Goal: Task Accomplishment & Management: Manage account settings

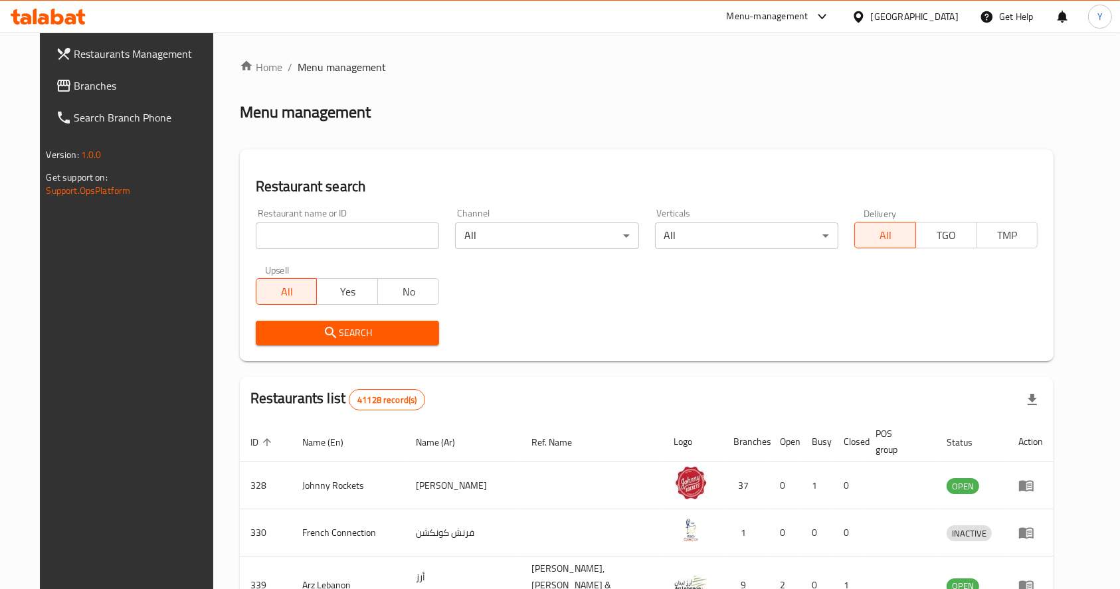
click at [274, 244] on input "search" at bounding box center [347, 235] width 183 height 27
type input "[PERSON_NAME]"
click button "Search" at bounding box center [347, 333] width 183 height 25
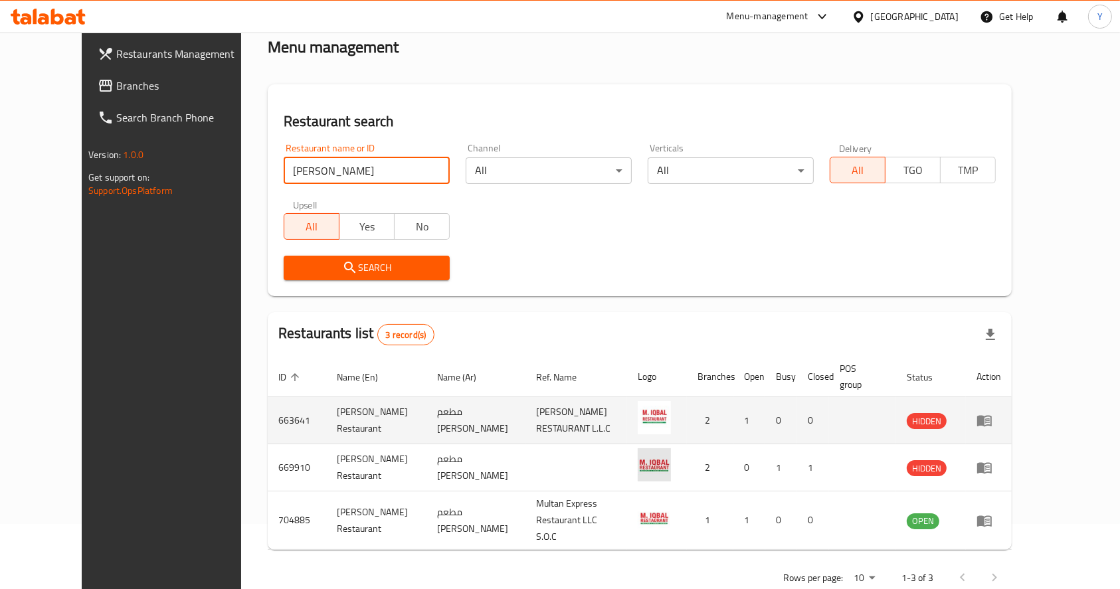
scroll to position [85, 0]
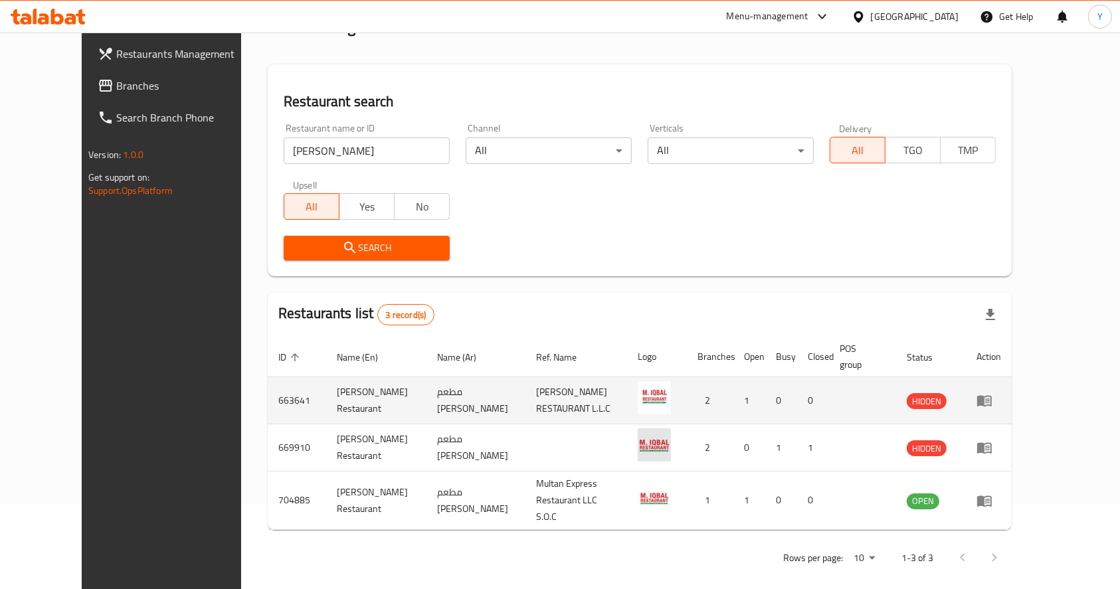
click at [992, 403] on icon "enhanced table" at bounding box center [984, 400] width 16 height 16
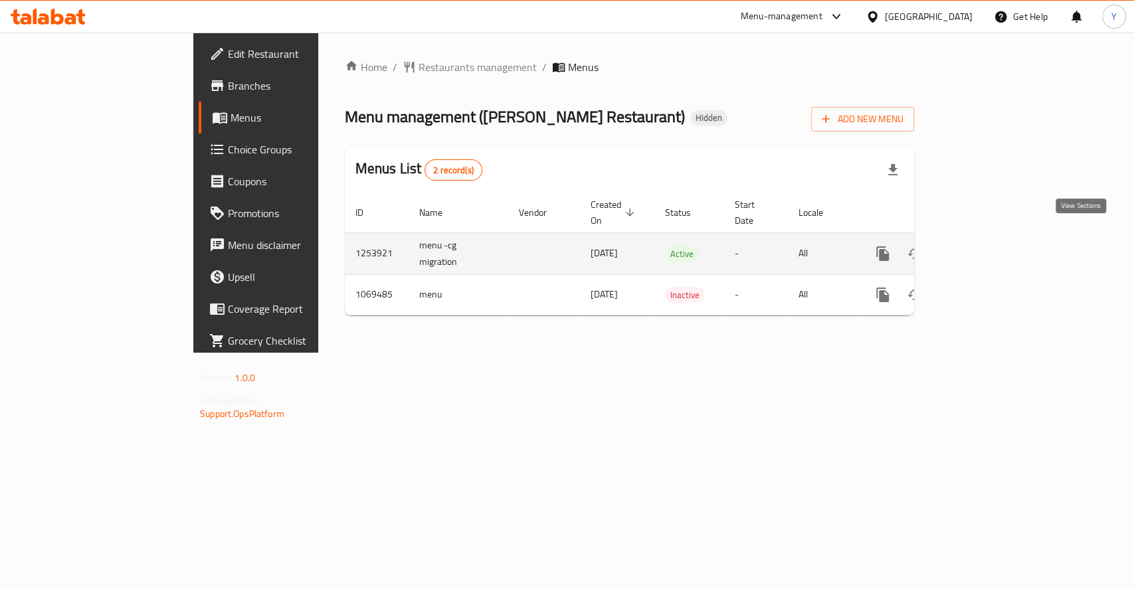
click at [986, 246] on icon "enhanced table" at bounding box center [978, 254] width 16 height 16
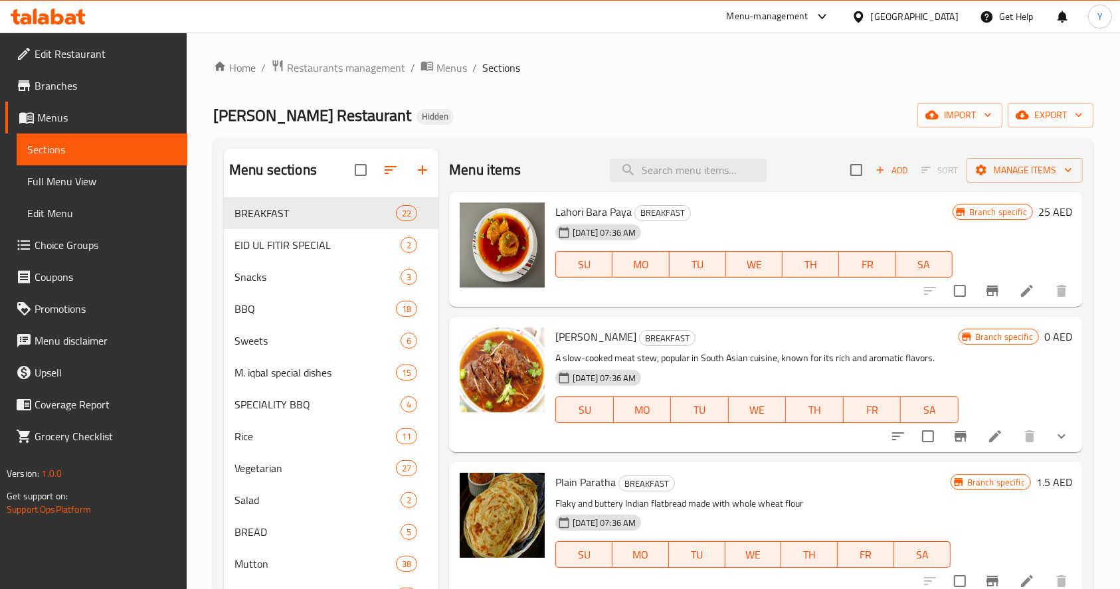
click at [105, 55] on span "Edit Restaurant" at bounding box center [106, 54] width 142 height 16
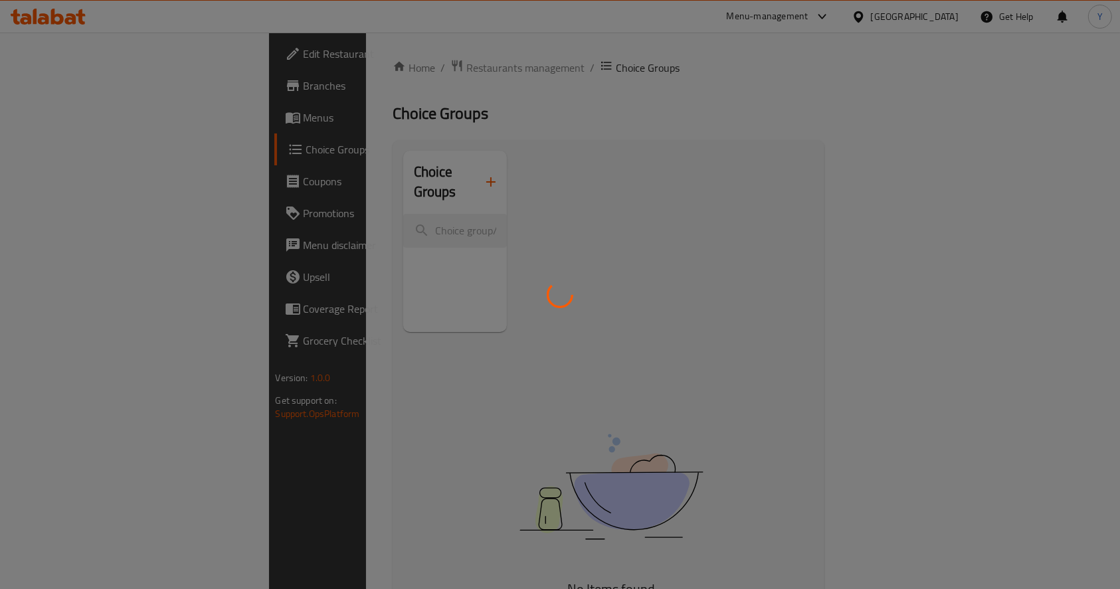
click at [330, 66] on div at bounding box center [560, 294] width 1120 height 589
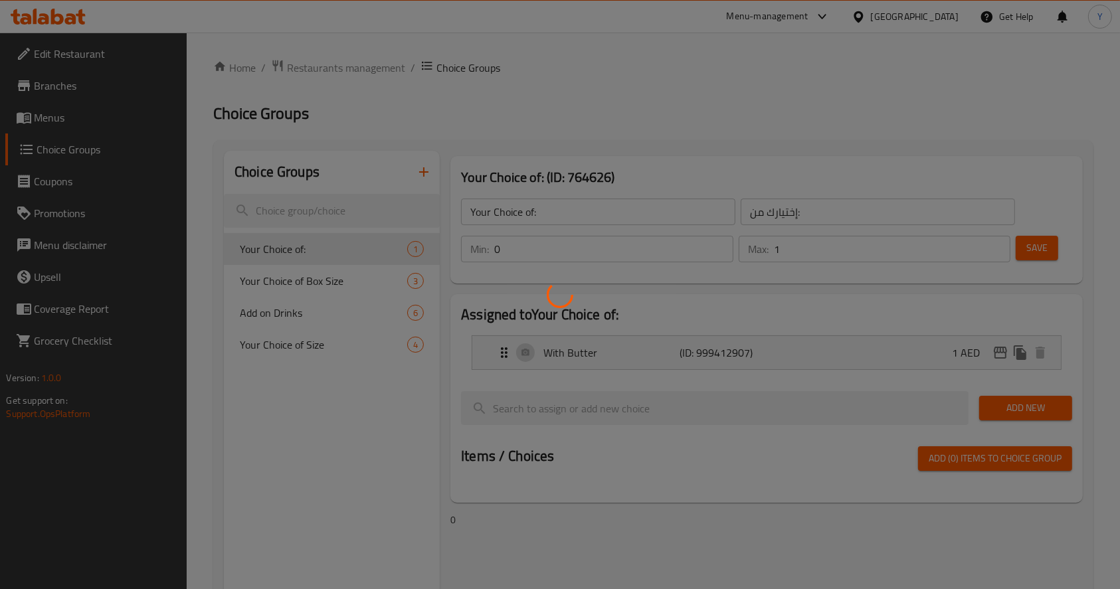
click at [330, 66] on div at bounding box center [560, 294] width 1120 height 589
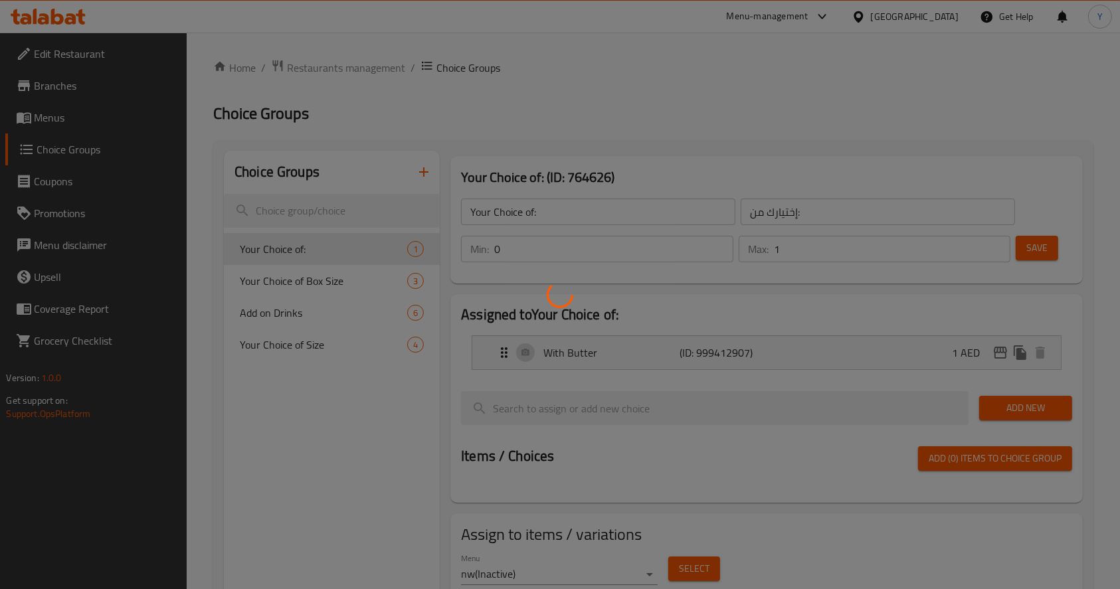
click at [330, 66] on div at bounding box center [560, 294] width 1120 height 589
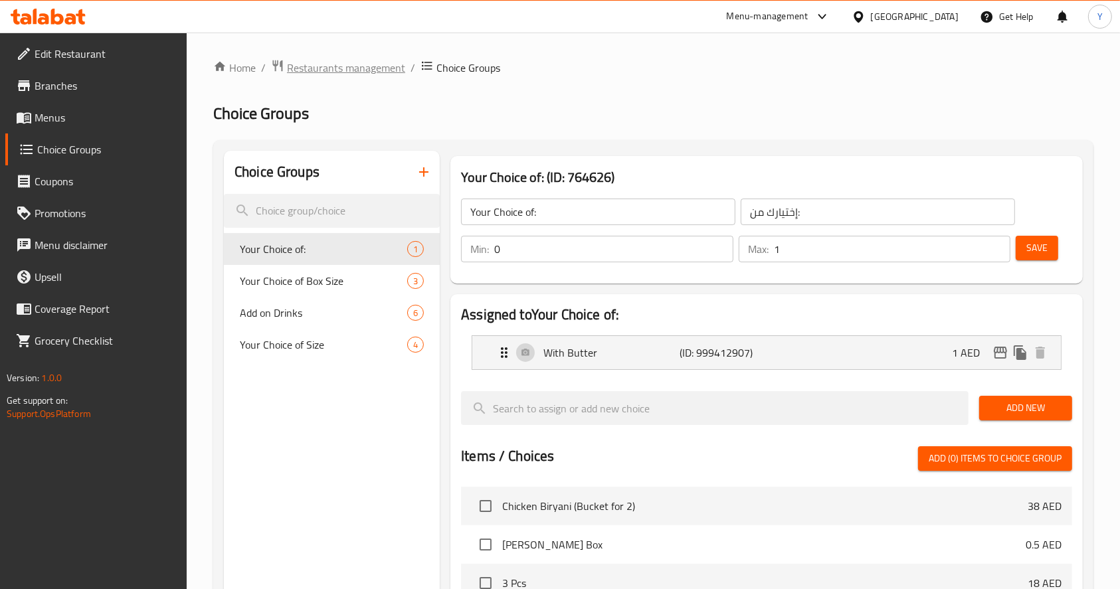
click at [354, 62] on span "Restaurants management" at bounding box center [346, 68] width 118 height 16
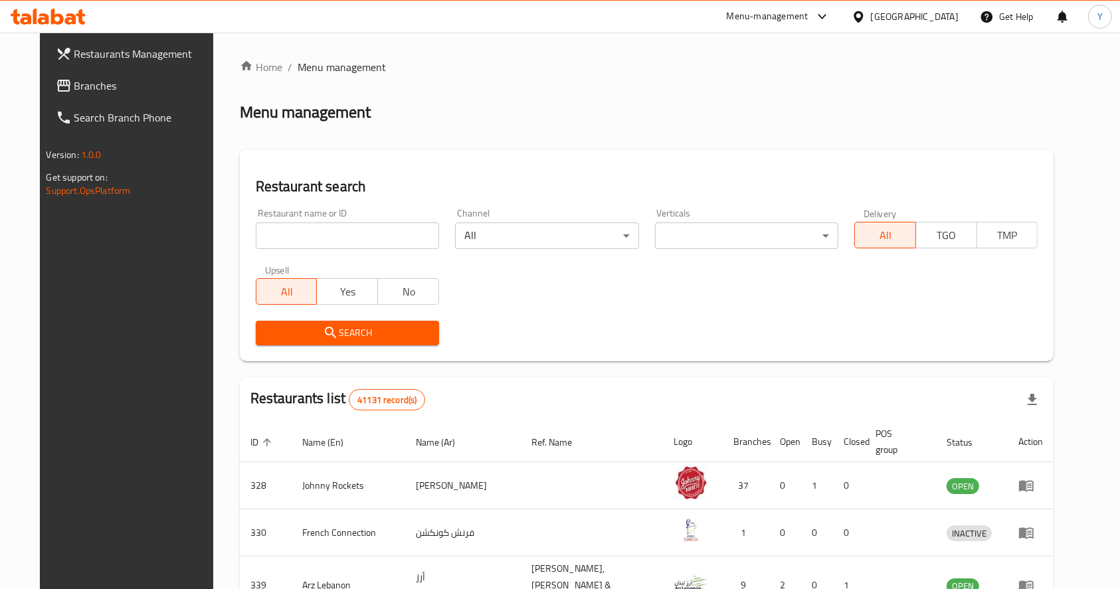
click at [347, 233] on input "search" at bounding box center [347, 235] width 183 height 27
type input "bkk station"
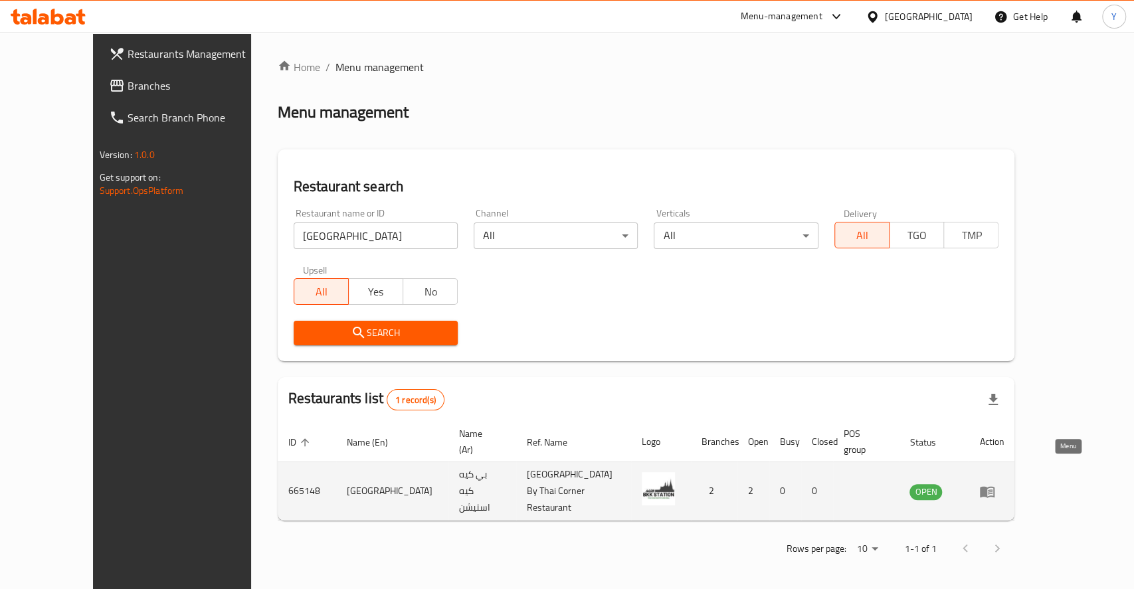
click at [994, 486] on icon "enhanced table" at bounding box center [986, 491] width 15 height 11
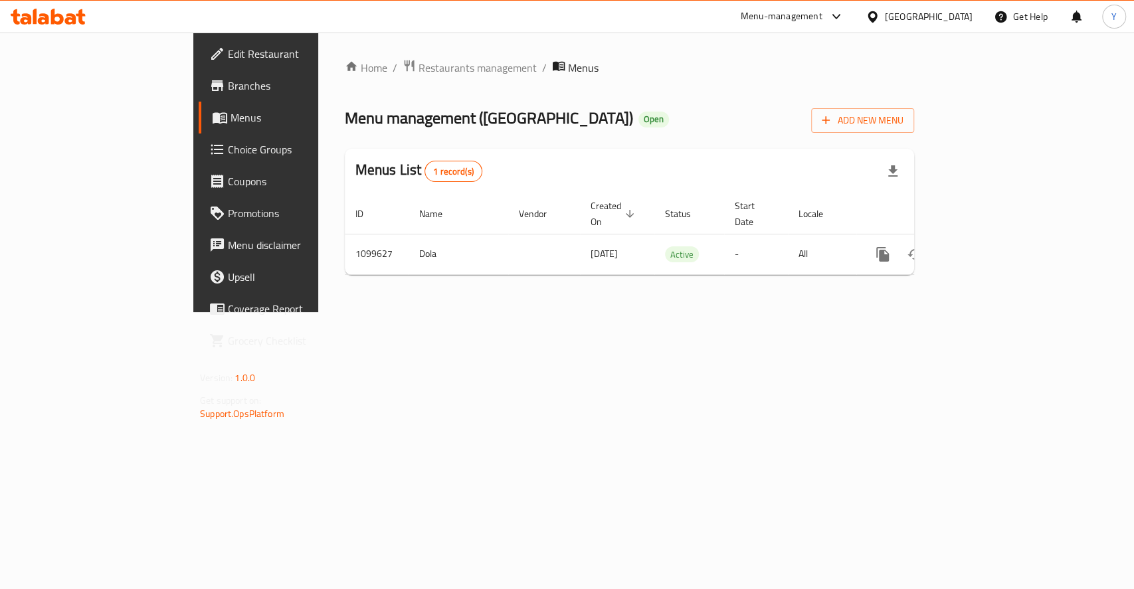
click at [914, 175] on div "Menus List 1 record(s)" at bounding box center [629, 171] width 569 height 45
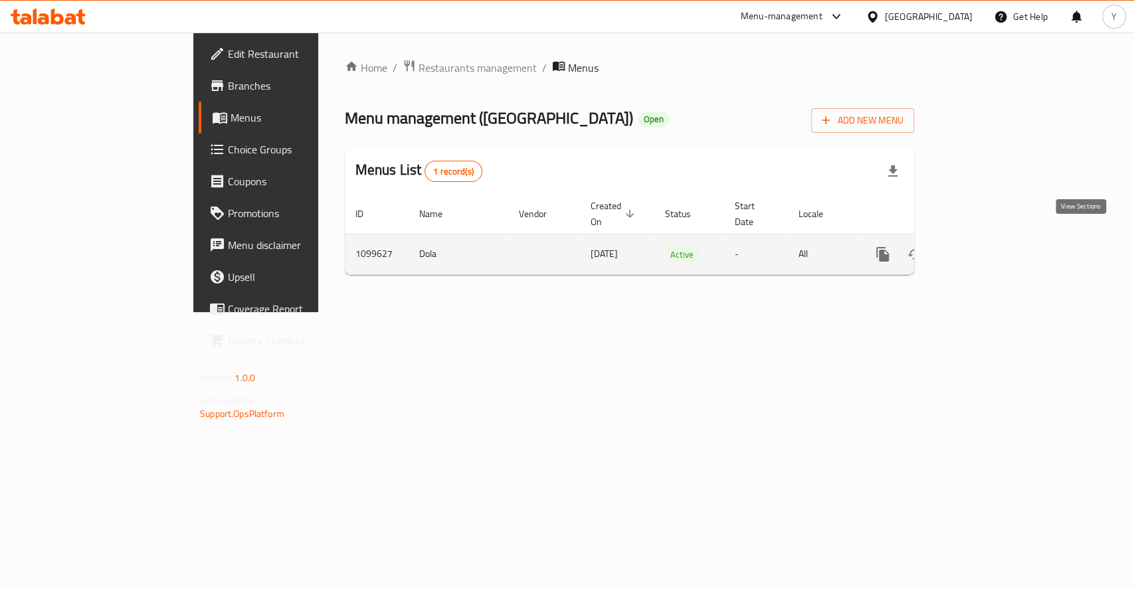
click at [986, 246] on icon "enhanced table" at bounding box center [978, 254] width 16 height 16
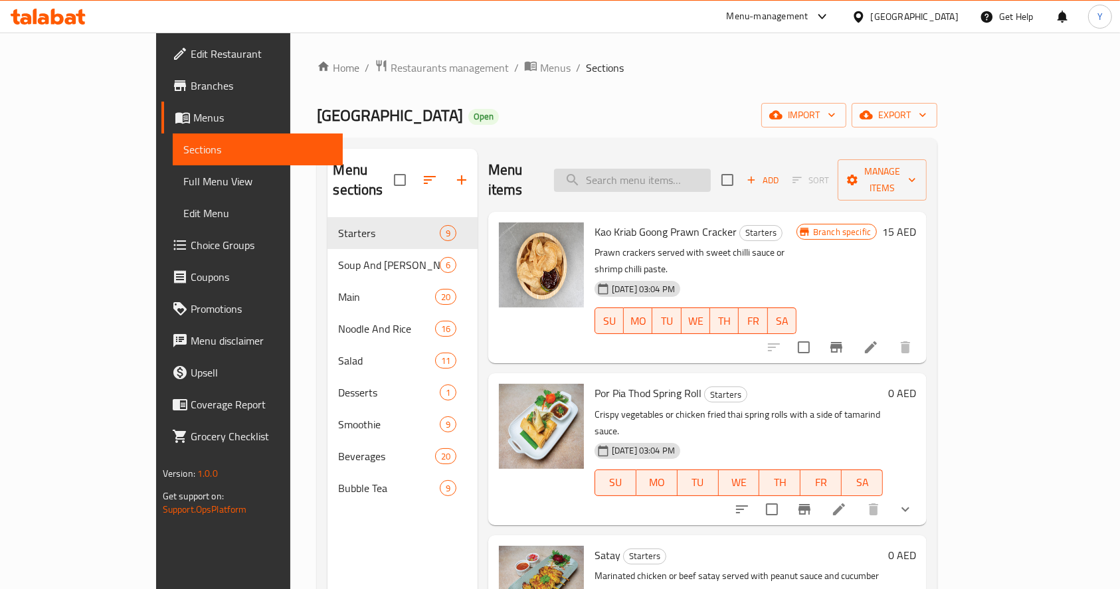
click at [653, 177] on input "search" at bounding box center [632, 180] width 157 height 23
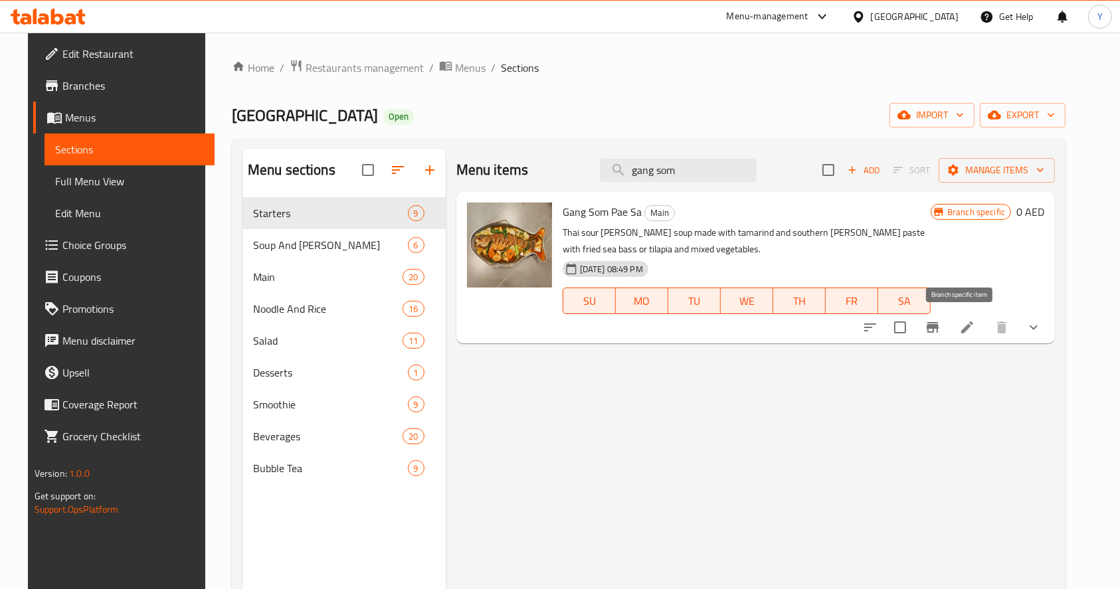
type input "gang som"
click at [938, 325] on icon "Branch-specific-item" at bounding box center [932, 327] width 12 height 11
click at [975, 327] on icon at bounding box center [967, 327] width 16 height 16
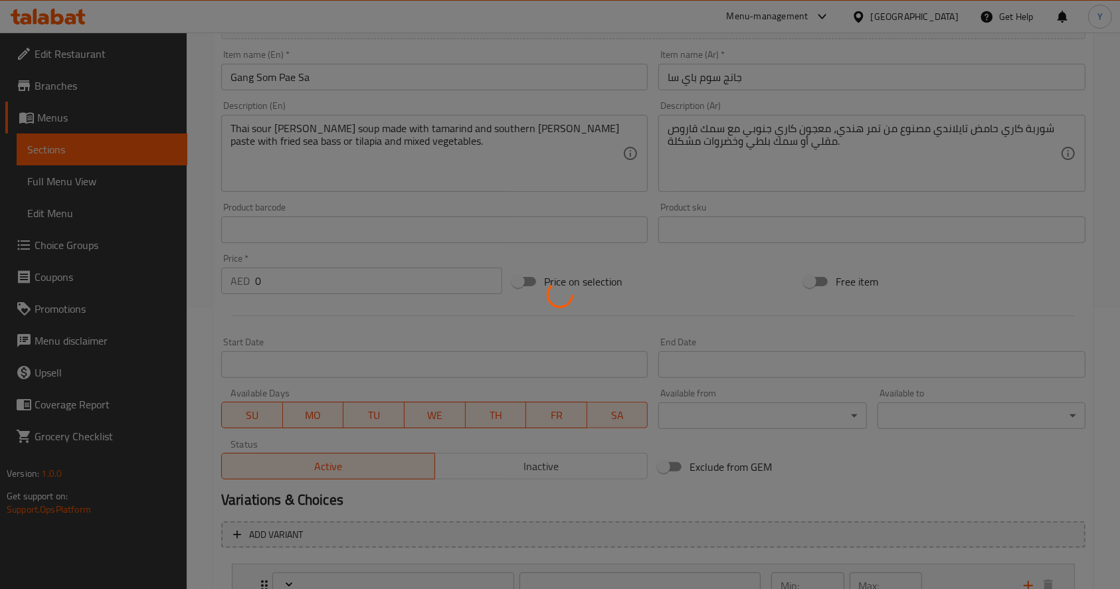
scroll to position [444, 0]
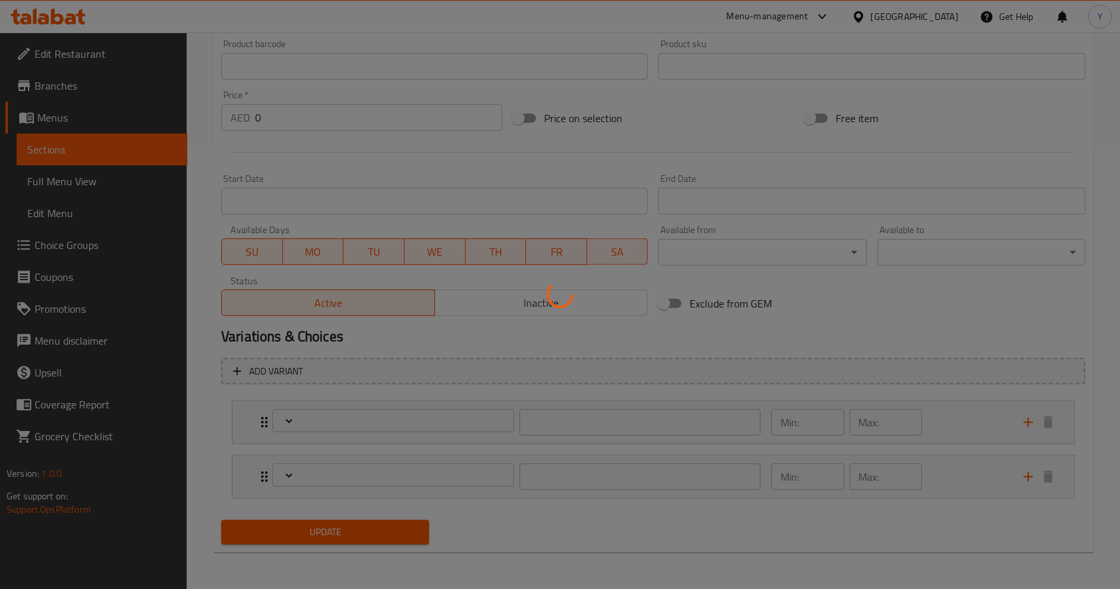
type input "اختيارك من النوع لجانج سوم باي سا:"
type input "1"
type input "اختيارك من الأرز:"
type input "0"
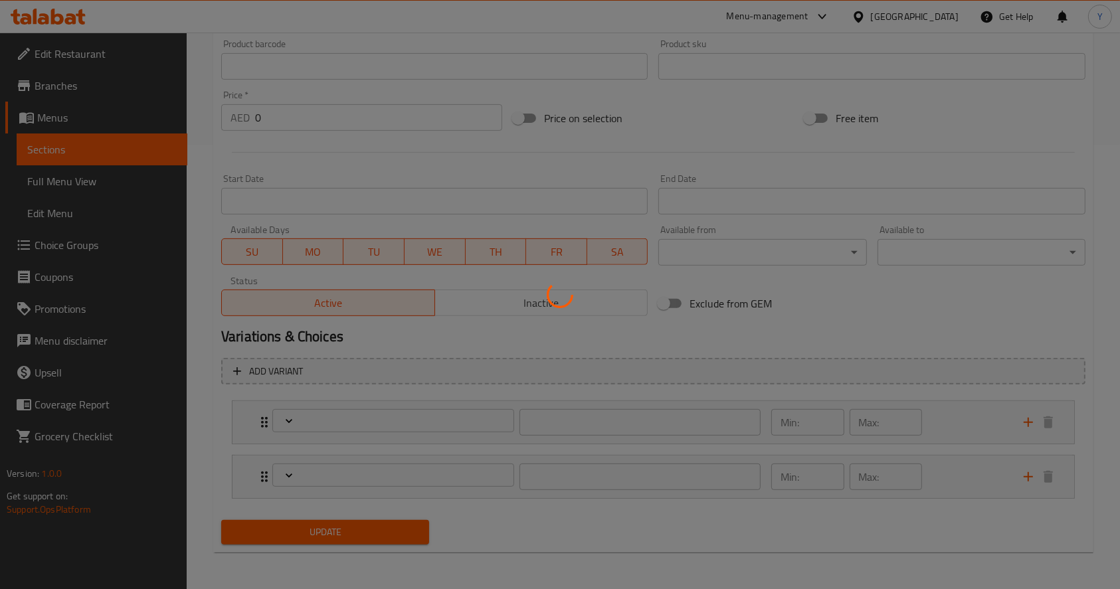
type input "0"
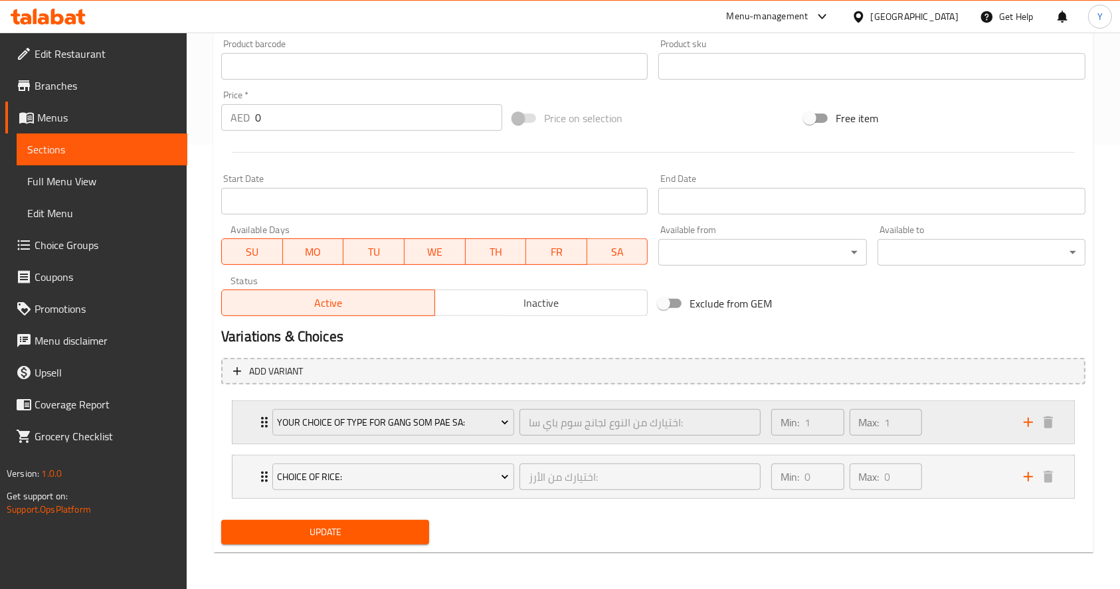
click at [244, 420] on div "Your Choice Of Type For Gang Som Pae Sa: اختيارك من النوع لجانج سوم باي سا: ​ M…" at bounding box center [652, 422] width 841 height 42
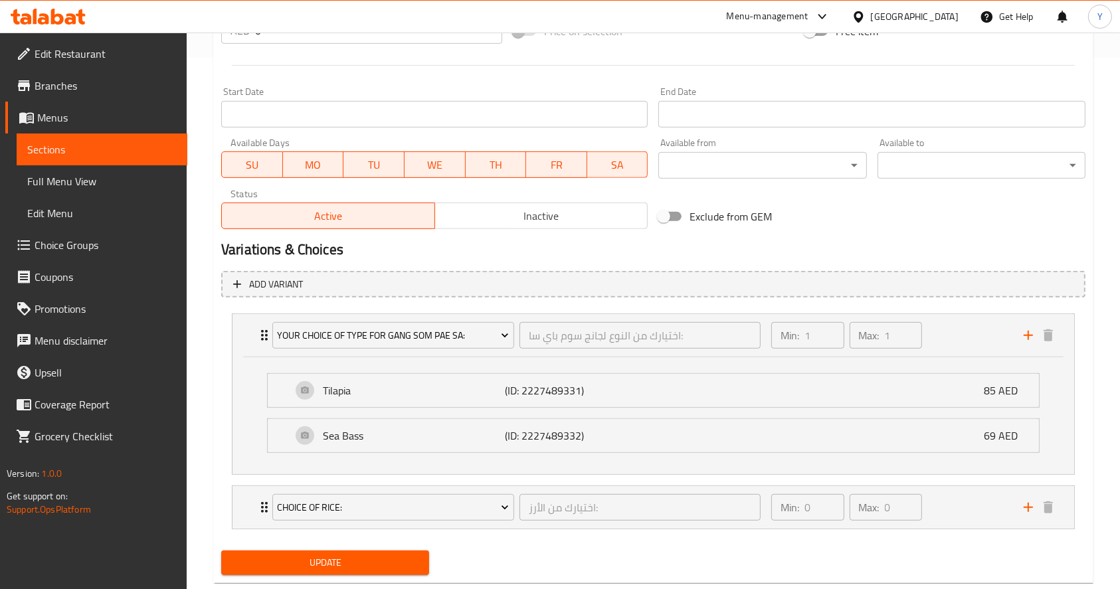
scroll to position [537, 0]
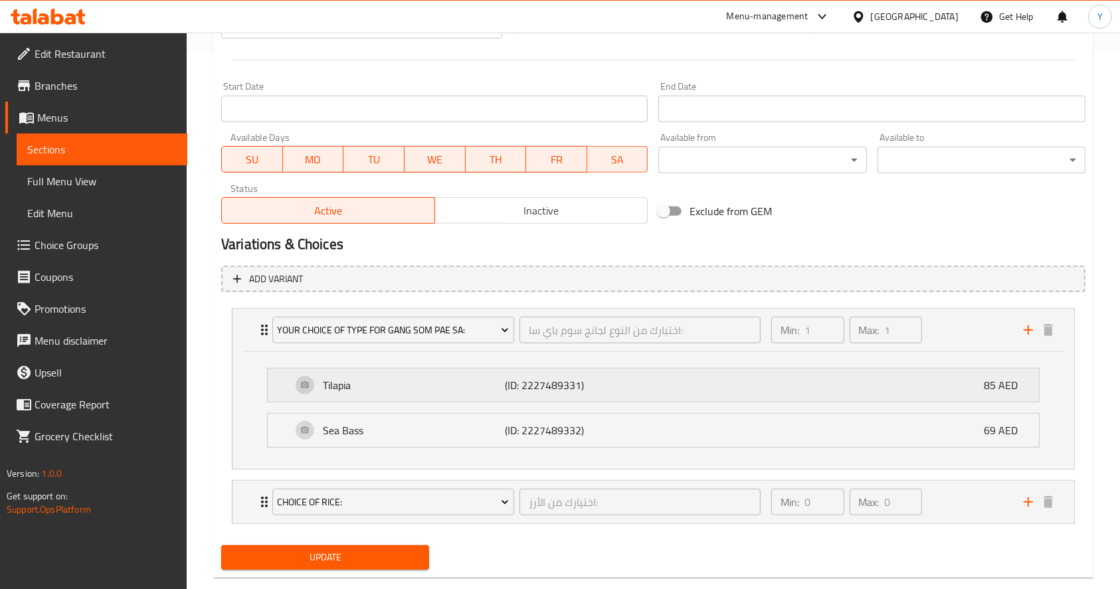
click at [674, 375] on div "Tilapia (ID: 2227489331) 85 AED" at bounding box center [657, 385] width 731 height 33
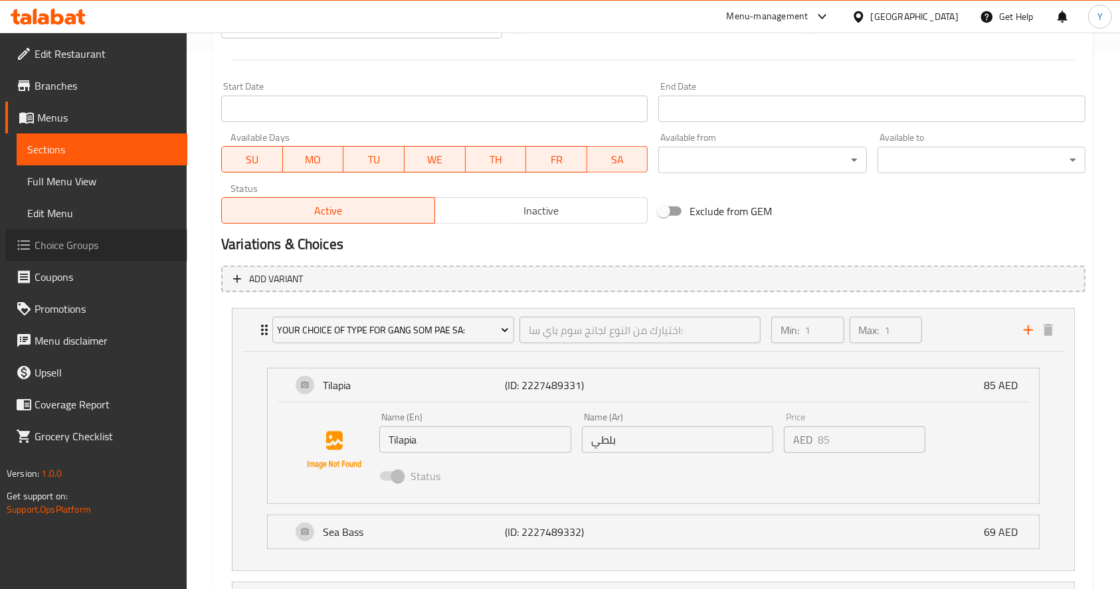
click at [76, 240] on span "Choice Groups" at bounding box center [106, 245] width 142 height 16
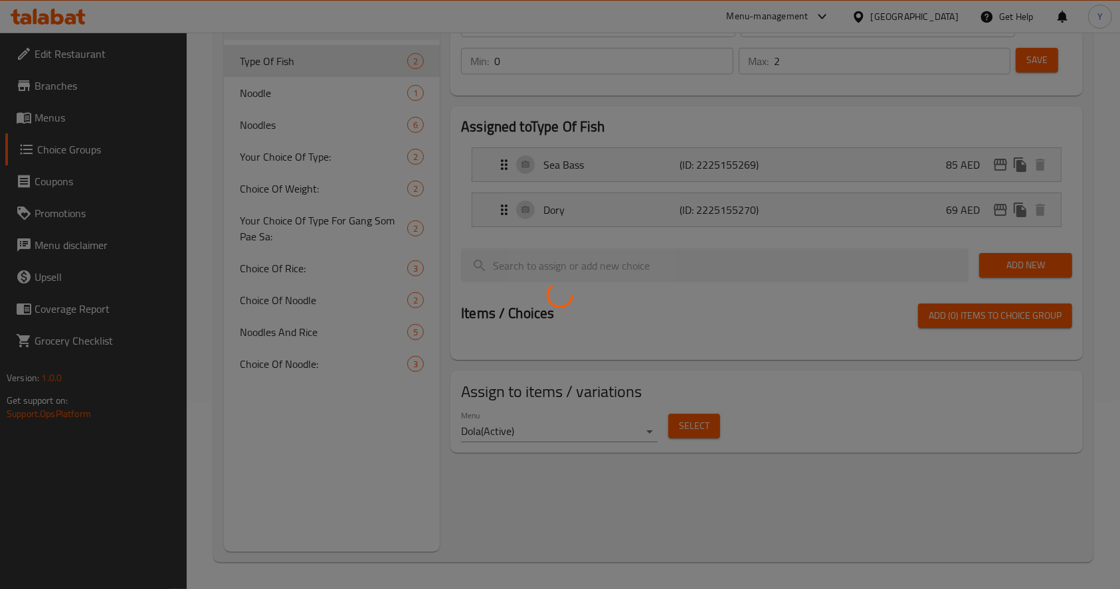
scroll to position [188, 0]
click at [319, 223] on div at bounding box center [560, 294] width 1120 height 589
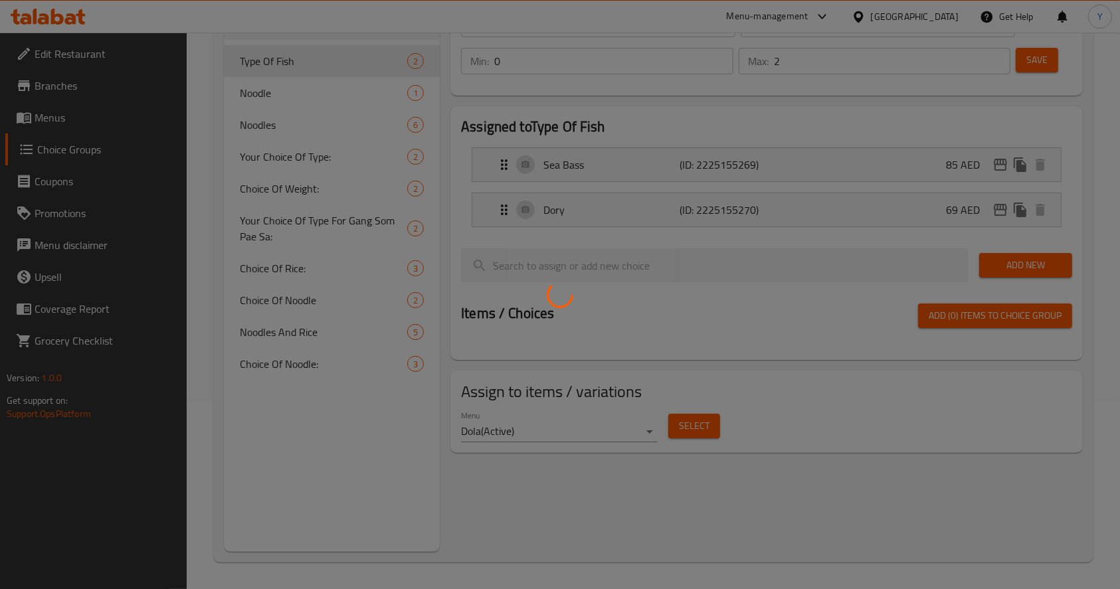
click at [319, 223] on div at bounding box center [560, 294] width 1120 height 589
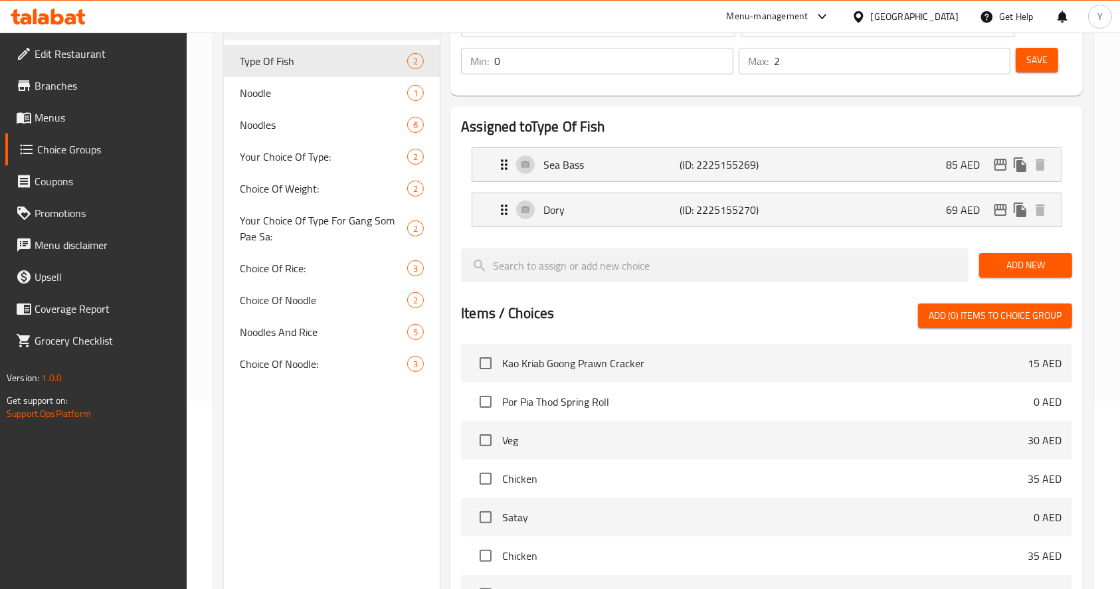
click at [319, 223] on div "Home / Restaurants management / Choice Groups Choice Groups Choice Groups Type …" at bounding box center [653, 341] width 880 height 940
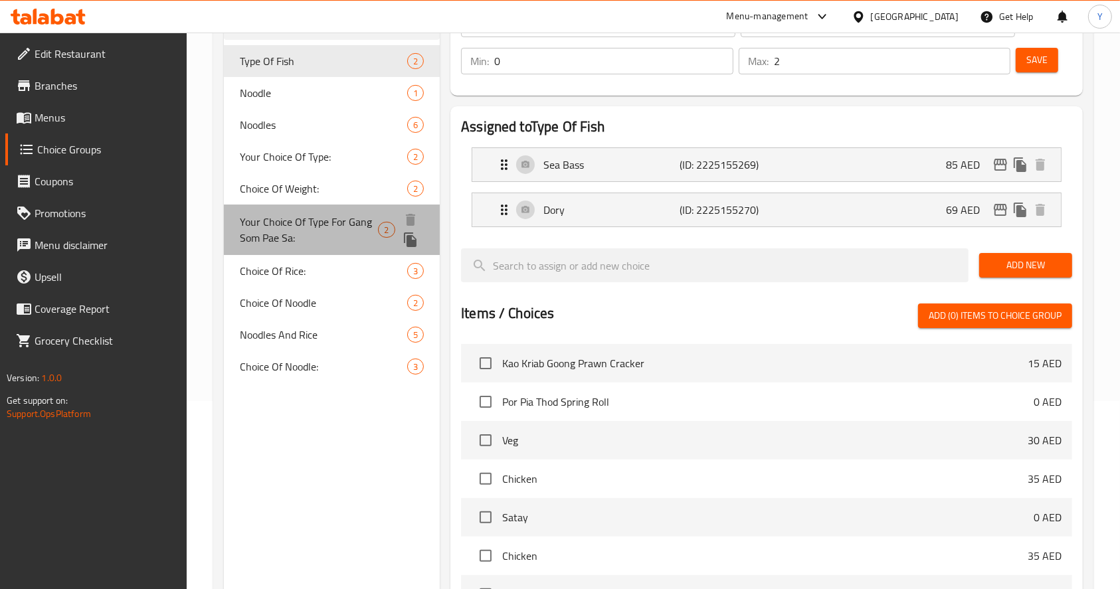
click at [319, 223] on span "Your Choice Of Type For Gang Som Pae Sa:" at bounding box center [309, 230] width 138 height 32
type input "Your Choice Of Type For Gang Som Pae Sa:"
type input "اختيارك من النوع لجانج سوم باي سا:"
type input "1"
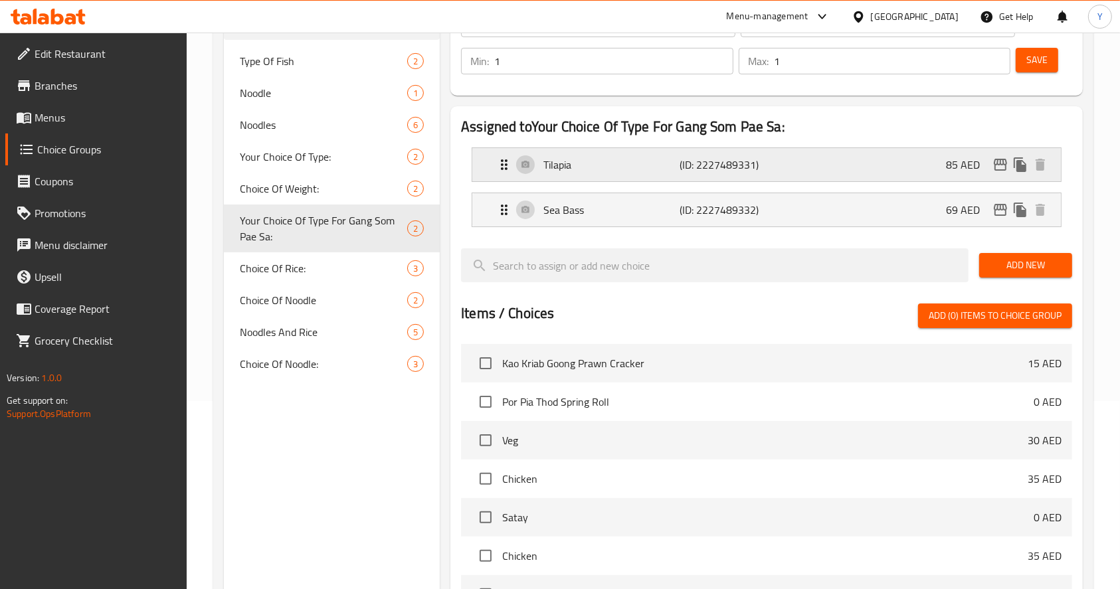
click at [820, 180] on div "Tilapia (ID: 2227489331) 85 AED" at bounding box center [770, 164] width 549 height 33
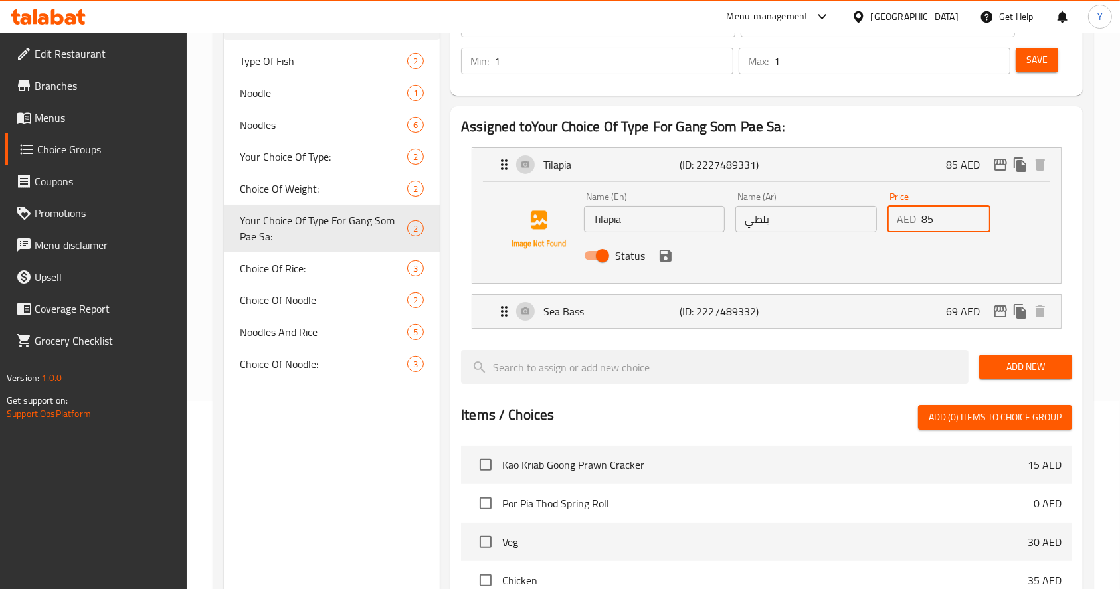
click at [938, 224] on input "85" at bounding box center [955, 219] width 69 height 27
type input "8"
click at [1020, 171] on icon "duplicate" at bounding box center [1019, 164] width 13 height 15
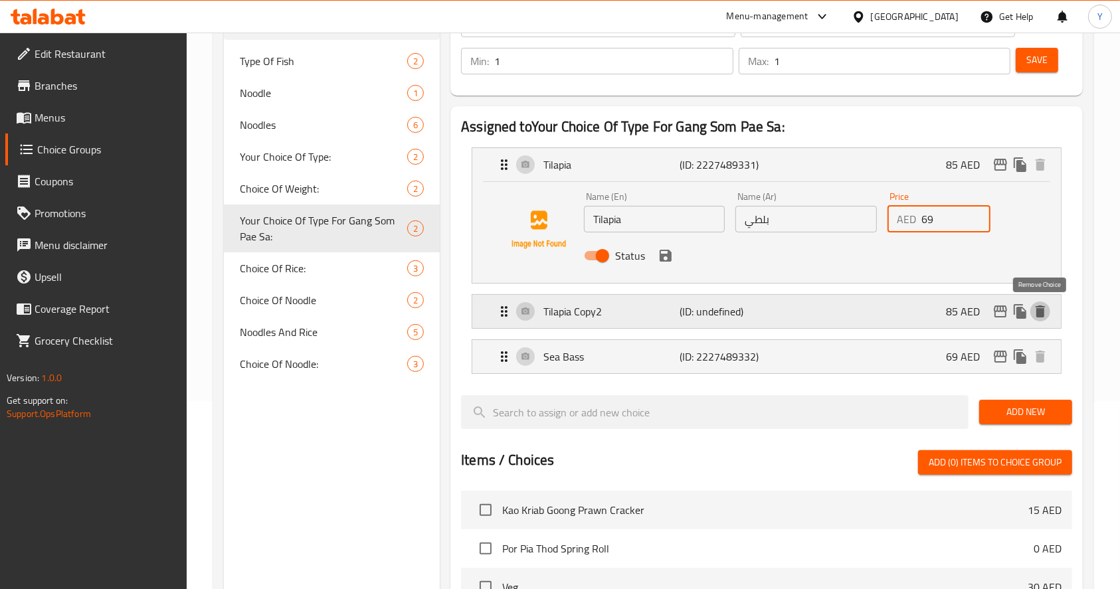
click at [1041, 312] on icon "delete" at bounding box center [1039, 311] width 9 height 12
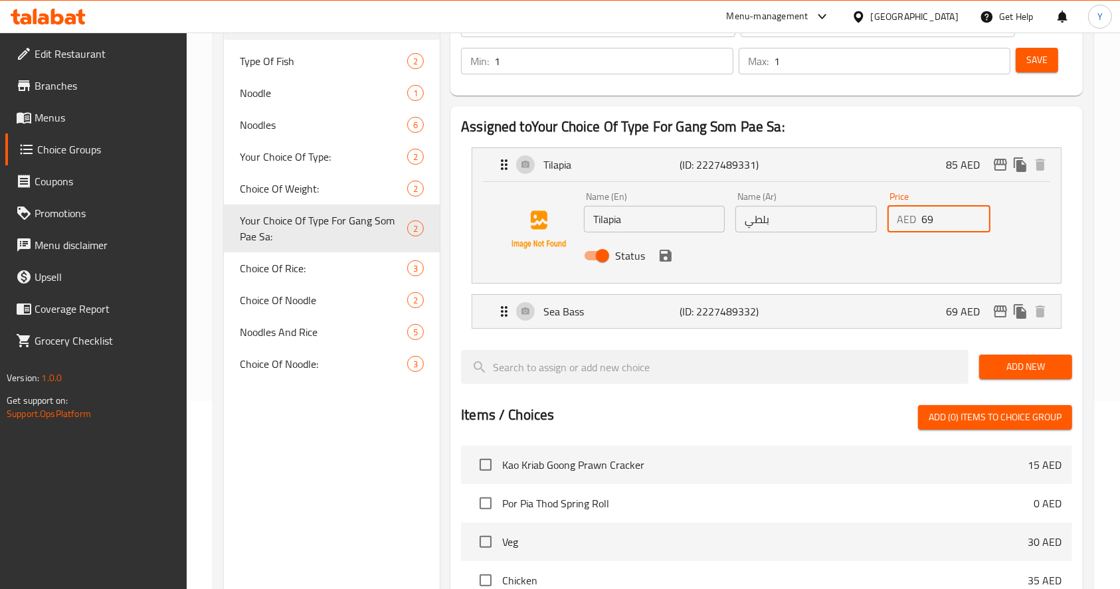
type input "69"
click at [799, 317] on div "Sea Bass (ID: 2227489332) 69 AED" at bounding box center [770, 311] width 549 height 33
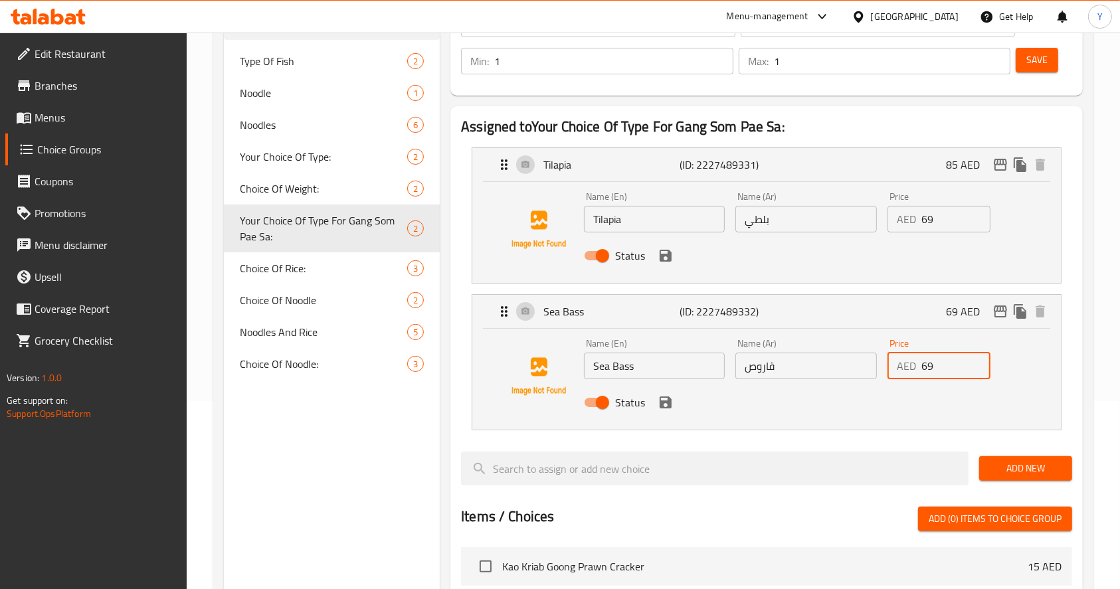
click at [940, 367] on input "69" at bounding box center [955, 366] width 69 height 27
type input "6"
click at [664, 256] on icon "save" at bounding box center [665, 256] width 16 height 16
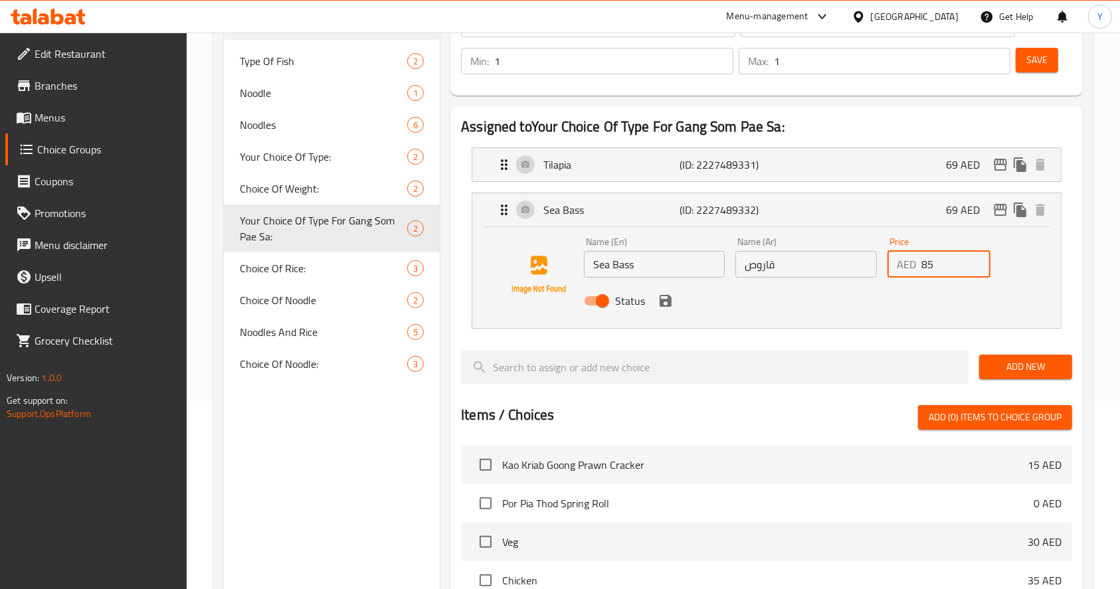
type input "85"
click at [665, 309] on button "save" at bounding box center [665, 301] width 20 height 20
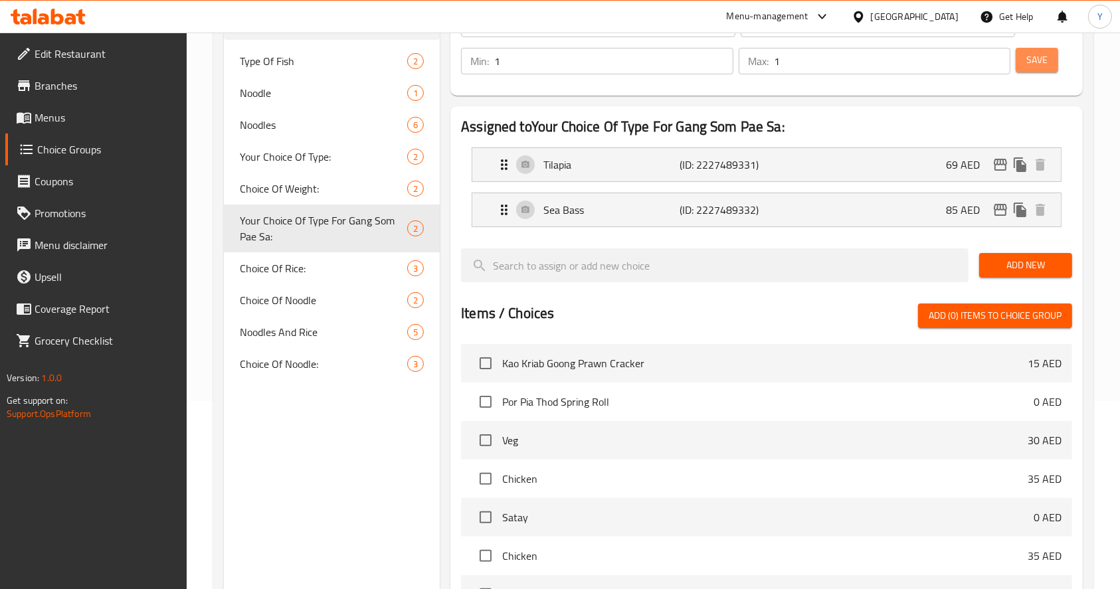
click at [1043, 70] on button "Save" at bounding box center [1036, 60] width 42 height 25
